Goal: Find specific page/section: Find specific page/section

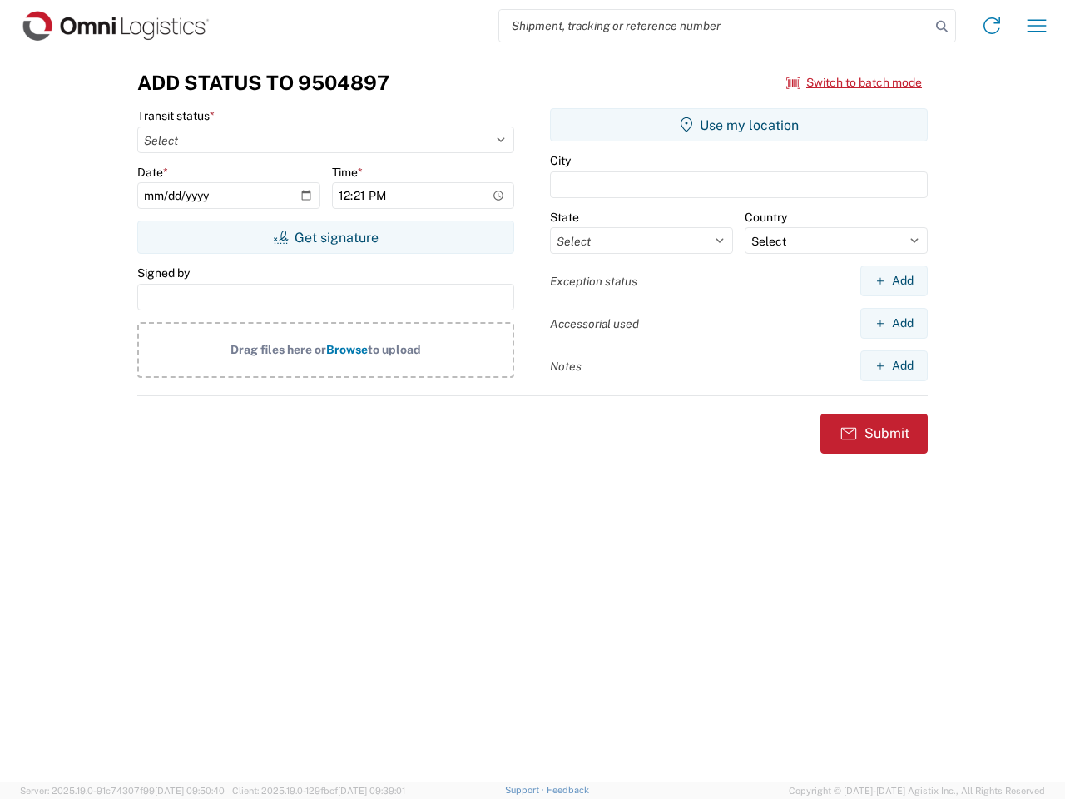
click at [715, 26] on input "search" at bounding box center [714, 26] width 431 height 32
click at [942, 27] on icon at bounding box center [941, 26] width 23 height 23
click at [992, 26] on icon at bounding box center [991, 25] width 27 height 27
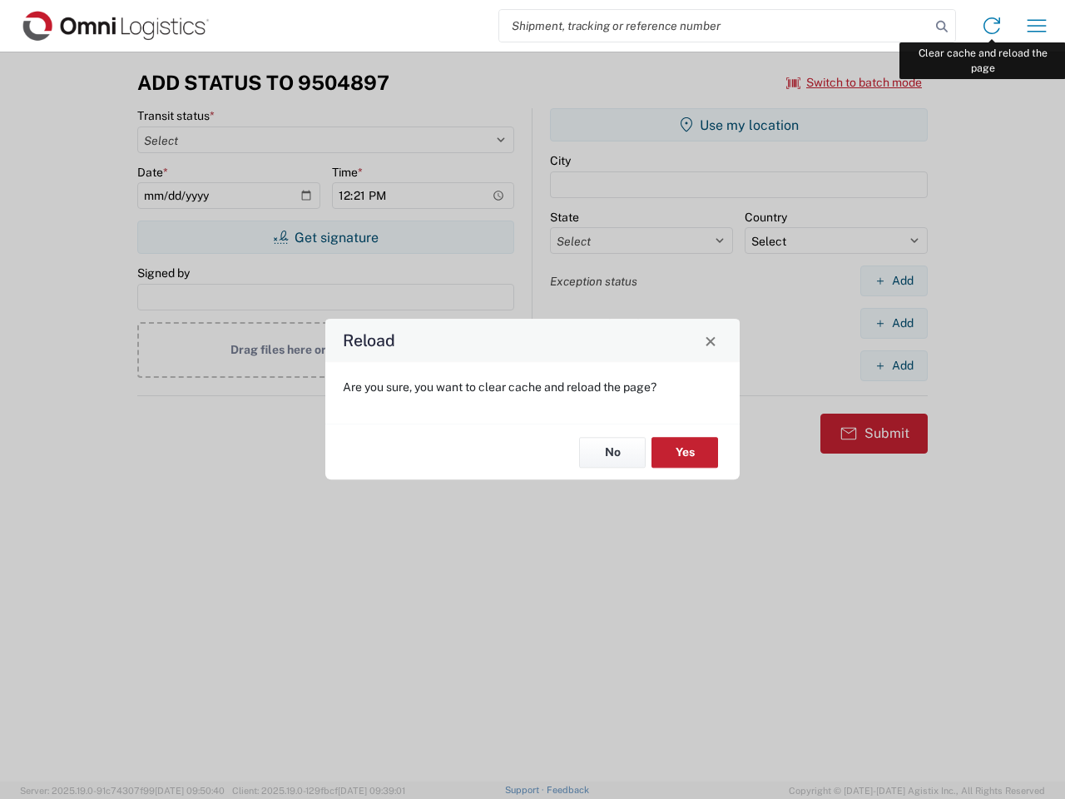
click at [1036, 26] on div "Reload Are you sure, you want to clear cache and reload the page? No Yes" at bounding box center [532, 399] width 1065 height 799
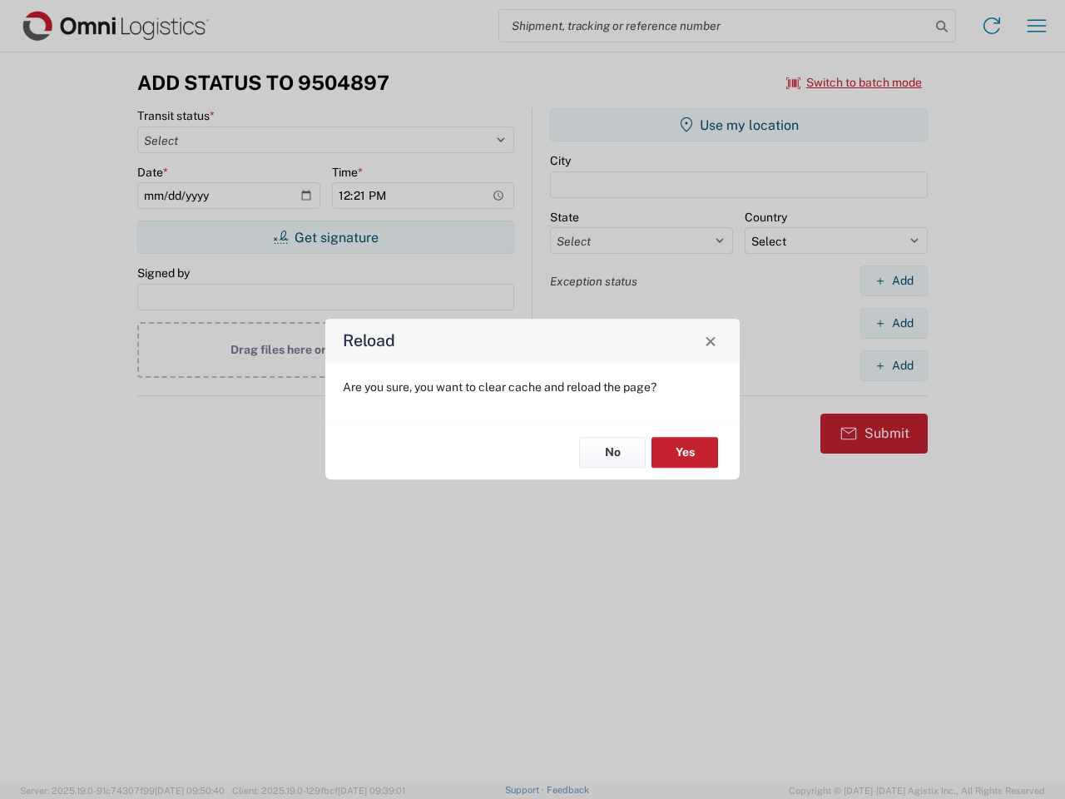
click at [854, 82] on div "Reload Are you sure, you want to clear cache and reload the page? No Yes" at bounding box center [532, 399] width 1065 height 799
click at [325, 237] on div "Reload Are you sure, you want to clear cache and reload the page? No Yes" at bounding box center [532, 399] width 1065 height 799
click at [739, 125] on div "Reload Are you sure, you want to clear cache and reload the page? No Yes" at bounding box center [532, 399] width 1065 height 799
click at [893, 280] on div "Reload Are you sure, you want to clear cache and reload the page? No Yes" at bounding box center [532, 399] width 1065 height 799
click at [893, 323] on div "Reload Are you sure, you want to clear cache and reload the page? No Yes" at bounding box center [532, 399] width 1065 height 799
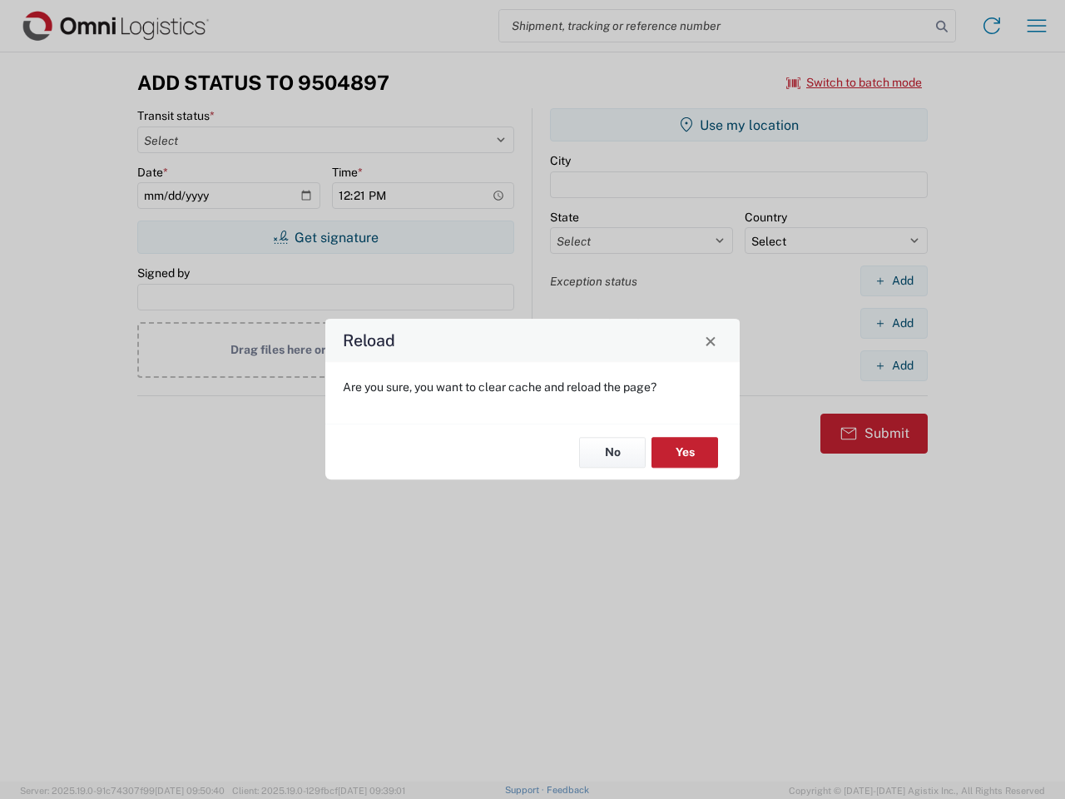
click at [893, 365] on div "Reload Are you sure, you want to clear cache and reload the page? No Yes" at bounding box center [532, 399] width 1065 height 799
